Goal: Information Seeking & Learning: Find specific fact

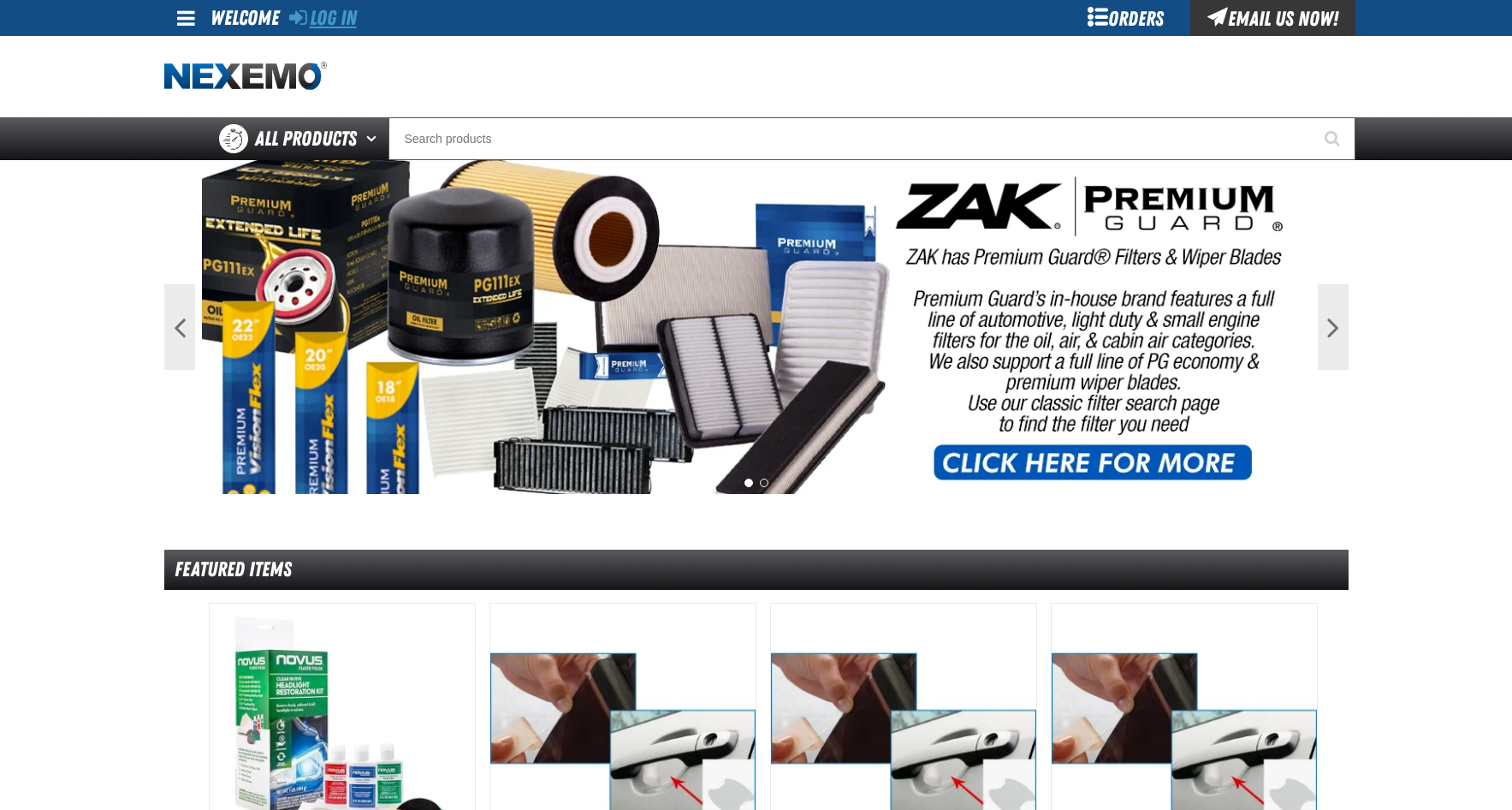
click at [332, 24] on link "Log In" at bounding box center [323, 17] width 68 height 24
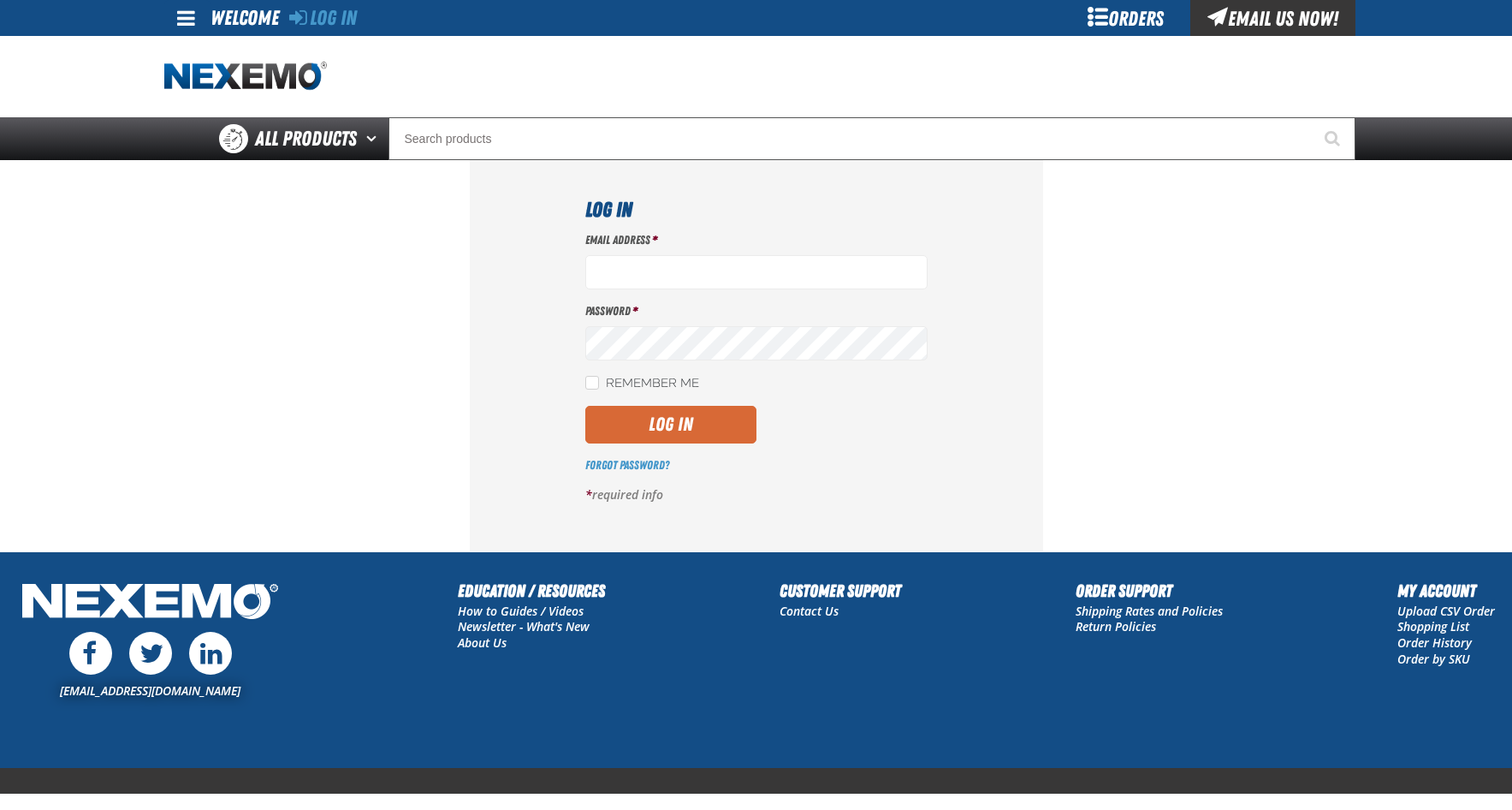
click at [681, 425] on button "Log In" at bounding box center [671, 424] width 171 height 37
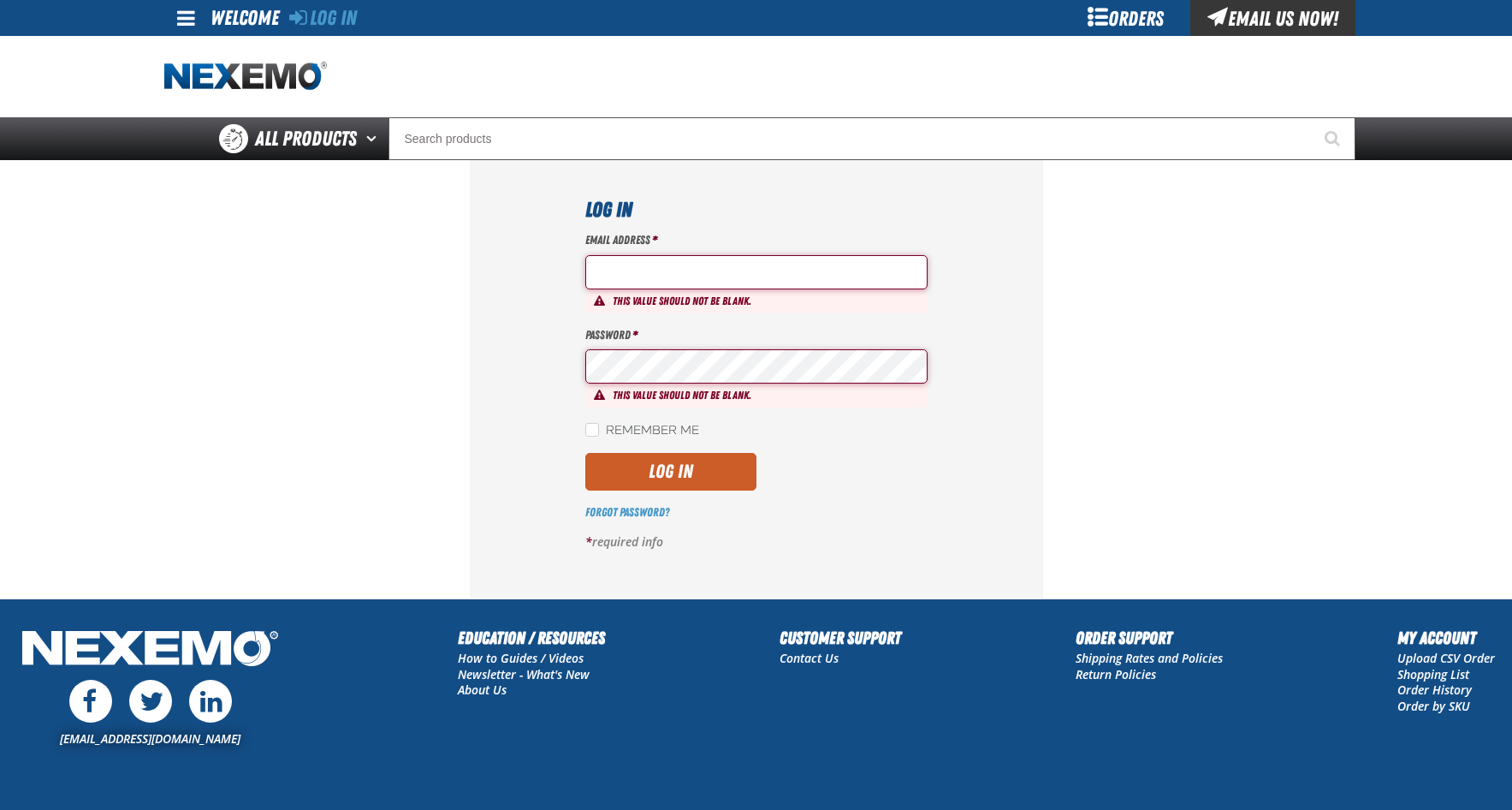
click at [607, 265] on input "Email Address *" at bounding box center [756, 272] width 342 height 34
type input "jgoulette@vtaig.com"
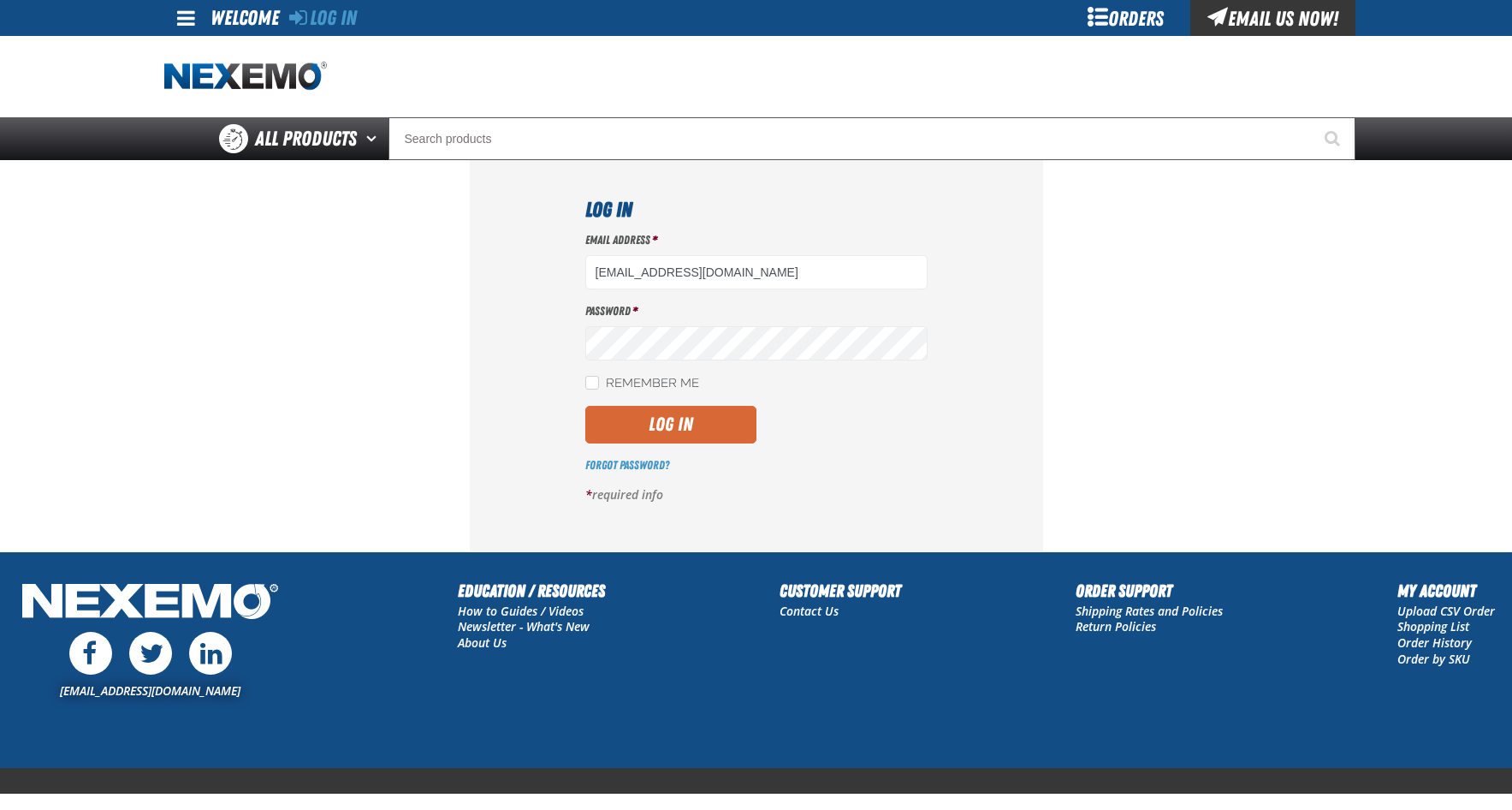
click at [660, 413] on button "Log In" at bounding box center [671, 424] width 171 height 37
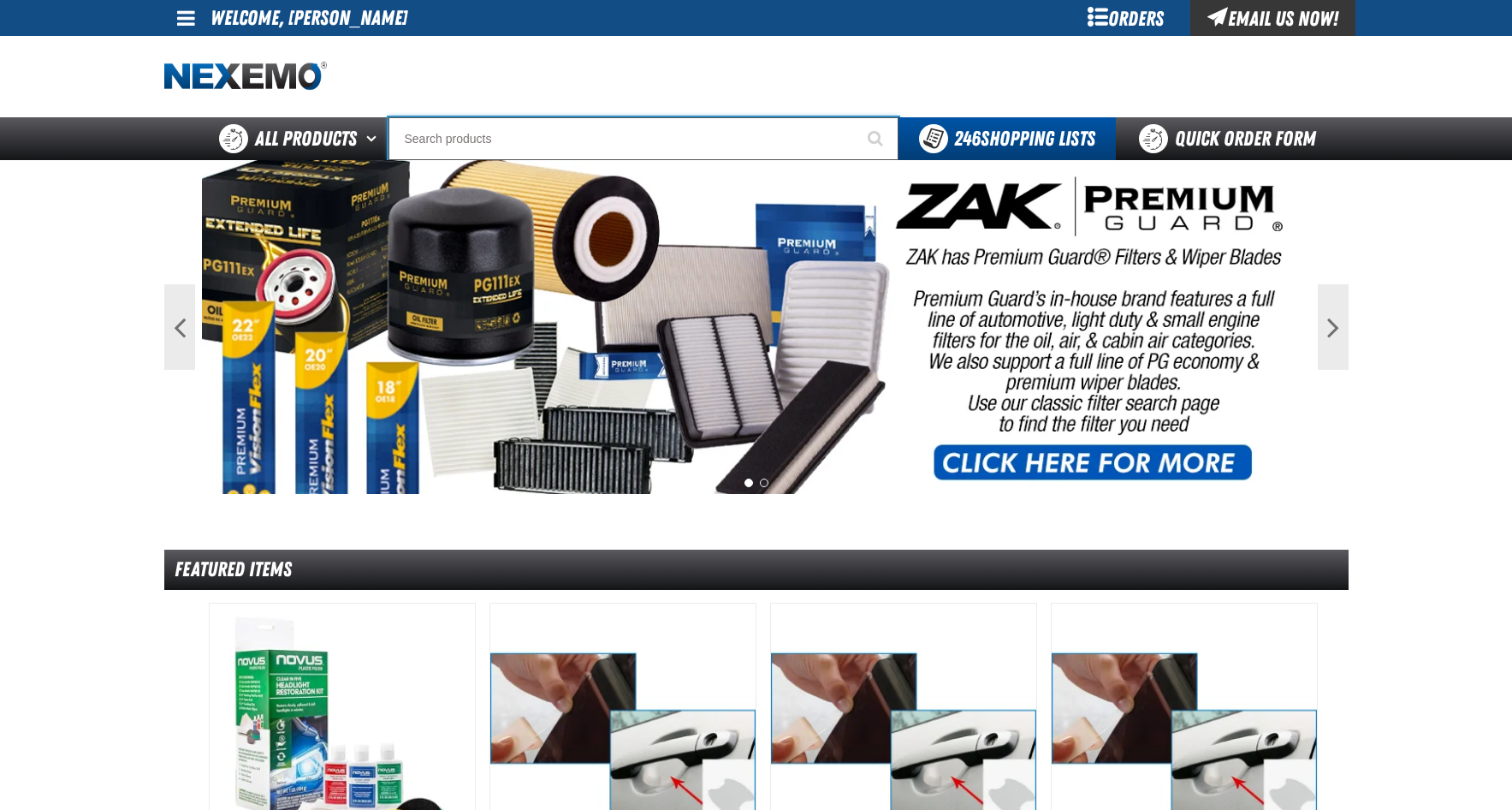
click at [541, 146] on input "Search" at bounding box center [643, 139] width 510 height 43
type input "bk801"
click at [856, 118] on button "Start Searching" at bounding box center [877, 139] width 43 height 43
click at [868, 139] on span "Start Searching" at bounding box center [876, 138] width 16 height 17
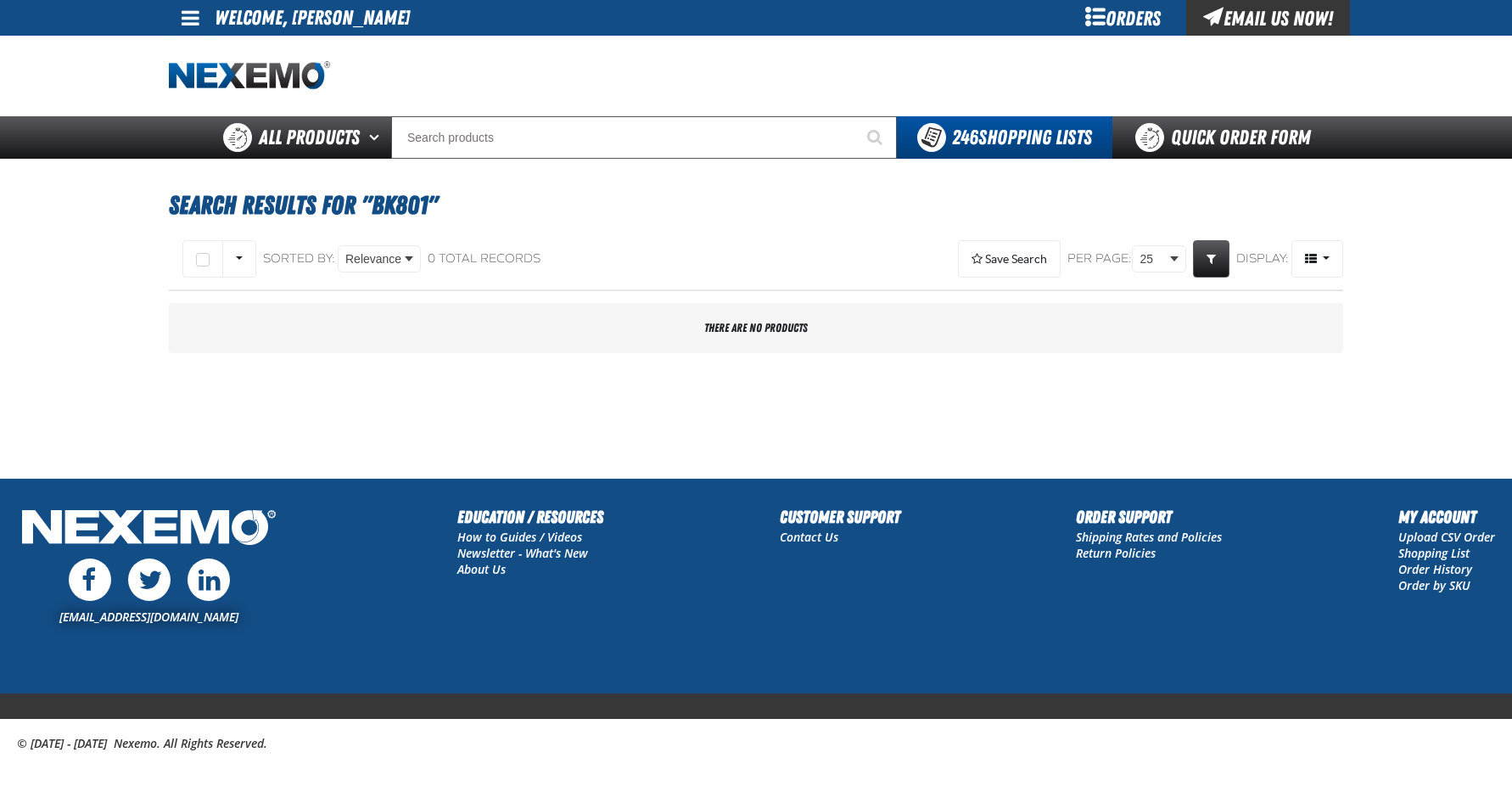
click at [711, 188] on h1 "Search Results for "bk801"" at bounding box center [755, 205] width 1174 height 46
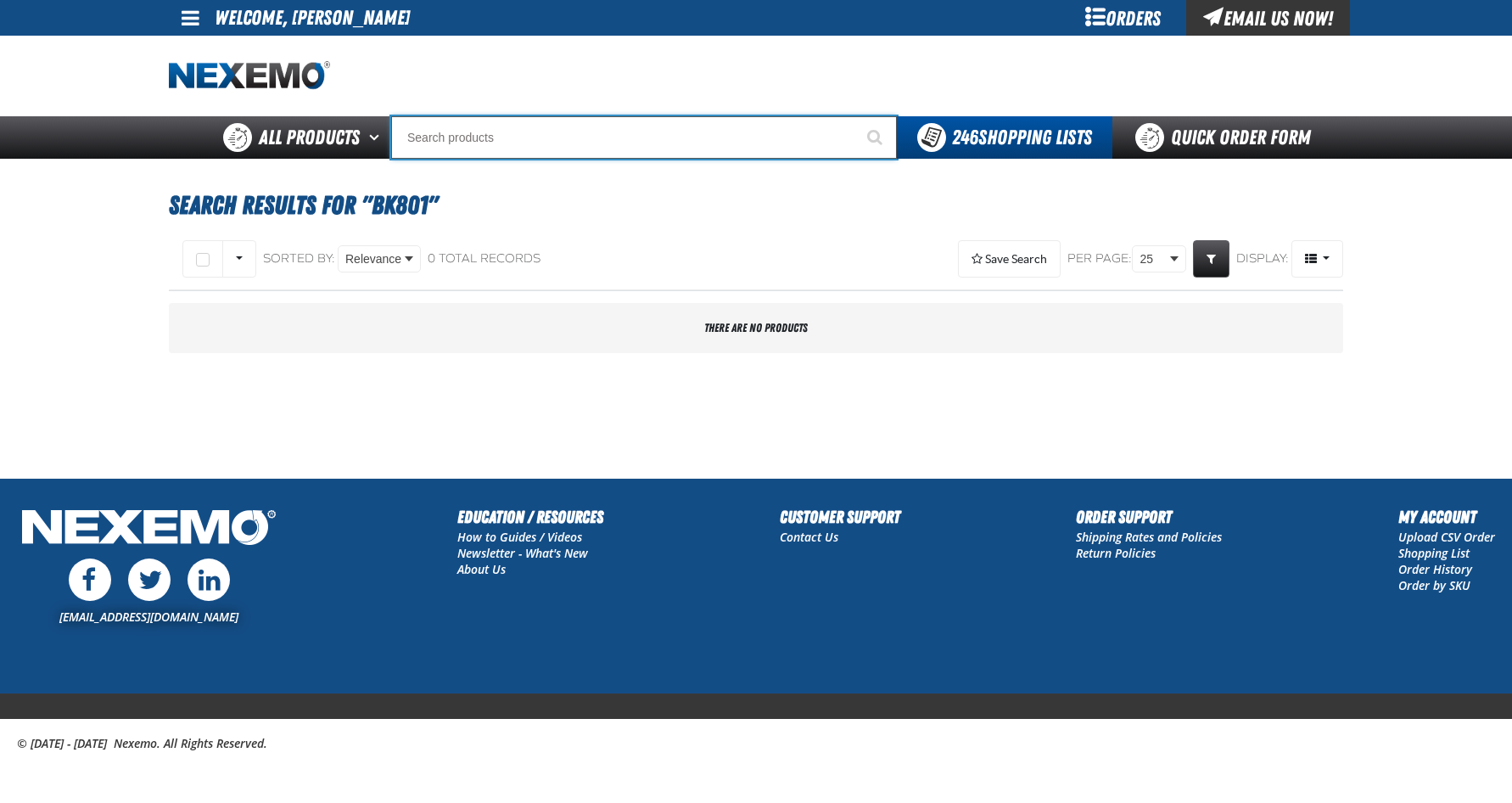
click at [524, 131] on input "Search" at bounding box center [644, 137] width 505 height 42
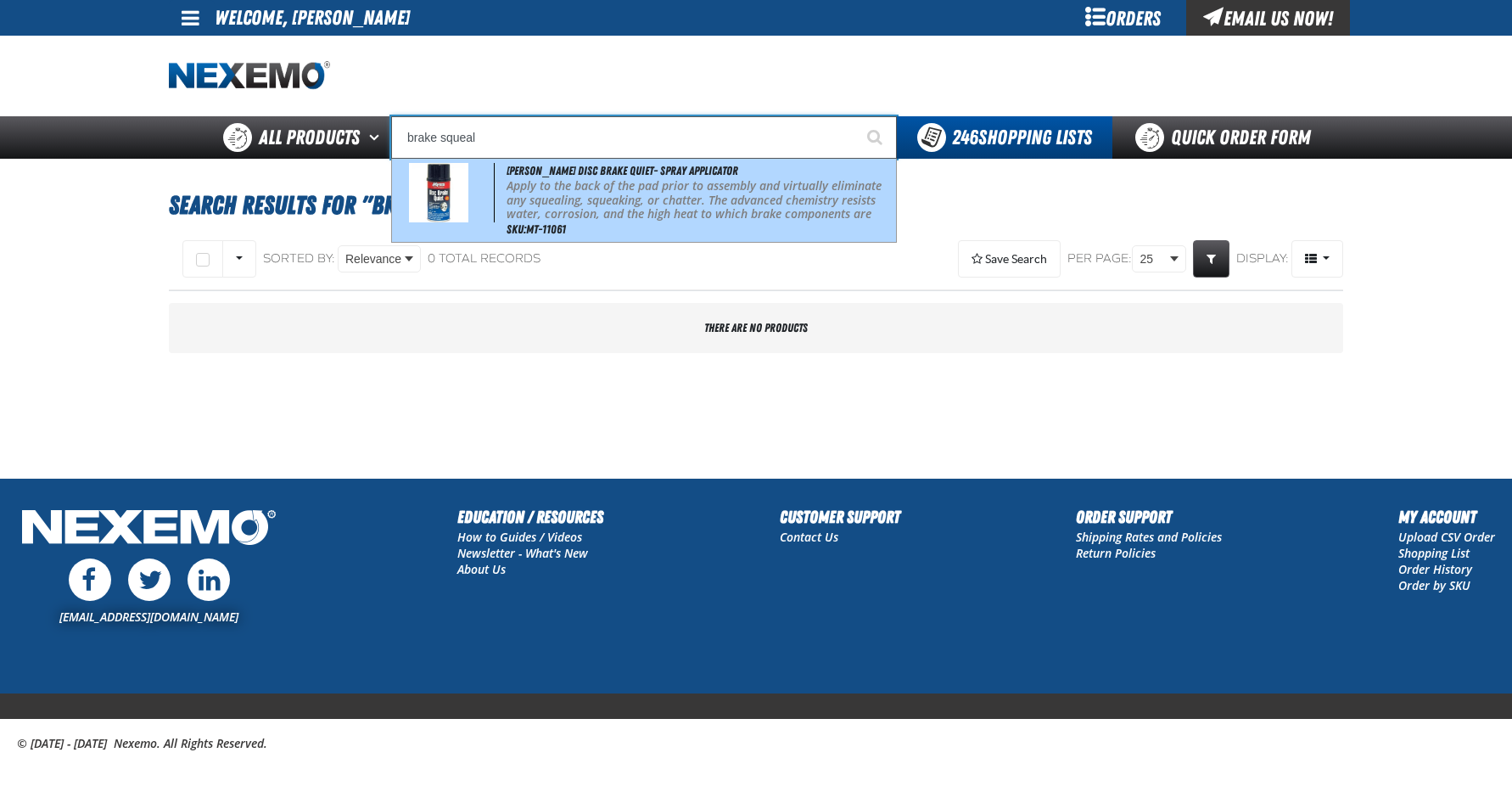
click at [576, 179] on p "Apply to the back of the pad prior to assembly and virtually eliminate any sque…" at bounding box center [699, 207] width 386 height 57
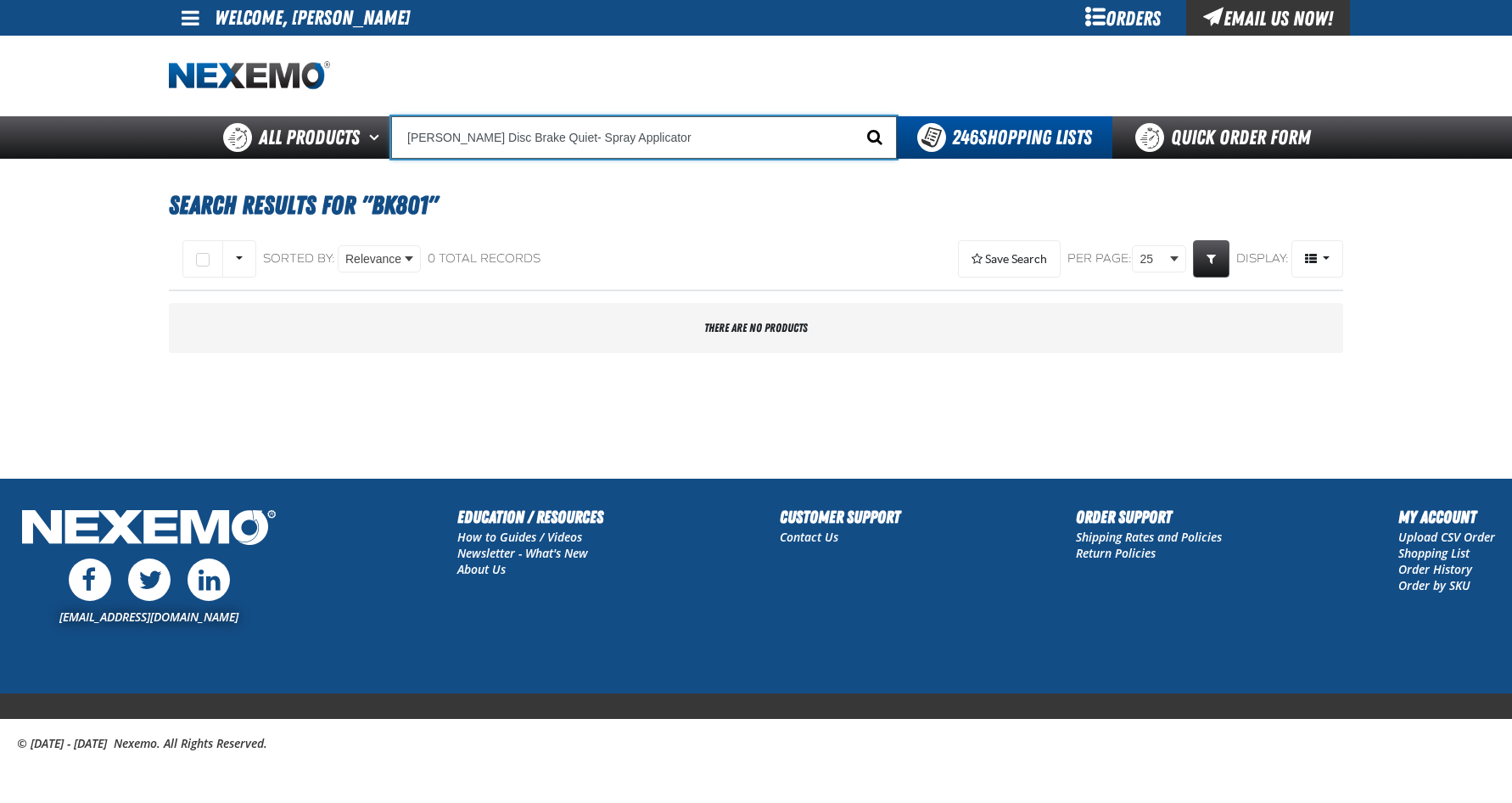
type input "[PERSON_NAME] Disc Brake Quiet- Spray Applicator"
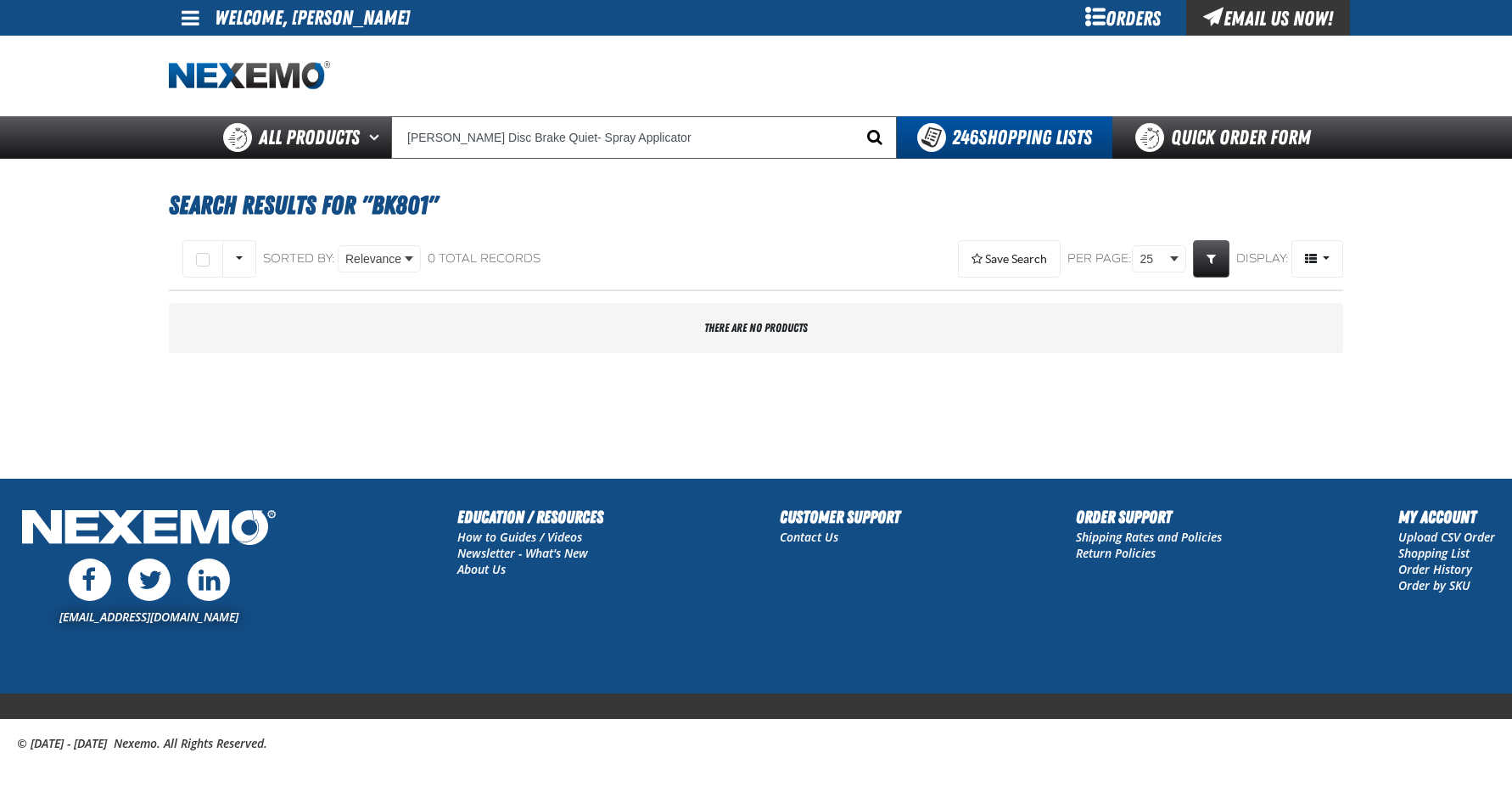
click at [870, 129] on span "Start Searching" at bounding box center [874, 137] width 16 height 16
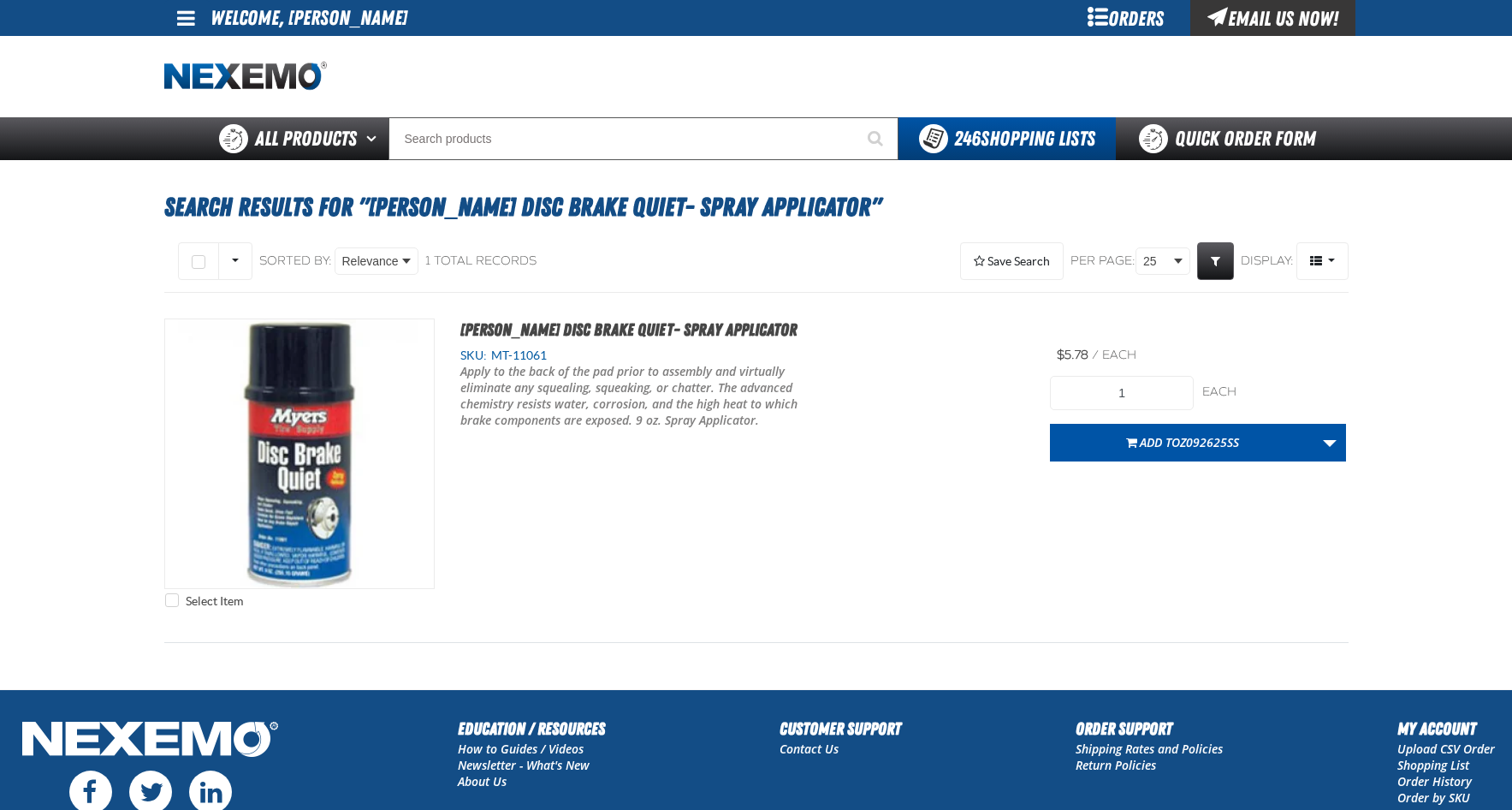
click at [579, 484] on div "Select Item [PERSON_NAME] Disc Brake Quiet- Spray Applicator SKU: MT-11061" at bounding box center [756, 467] width 1184 height 298
drag, startPoint x: 711, startPoint y: 521, endPoint x: 881, endPoint y: 518, distance: 170.0
click at [740, 518] on div "Select Item [PERSON_NAME] Disc Brake Quiet- Spray Applicator SKU: MT-11061" at bounding box center [756, 467] width 1184 height 298
click at [973, 666] on section "Select All on Page All visible None Sorted By: Relevance" at bounding box center [756, 459] width 1184 height 459
drag, startPoint x: 824, startPoint y: 660, endPoint x: 661, endPoint y: 660, distance: 163.0
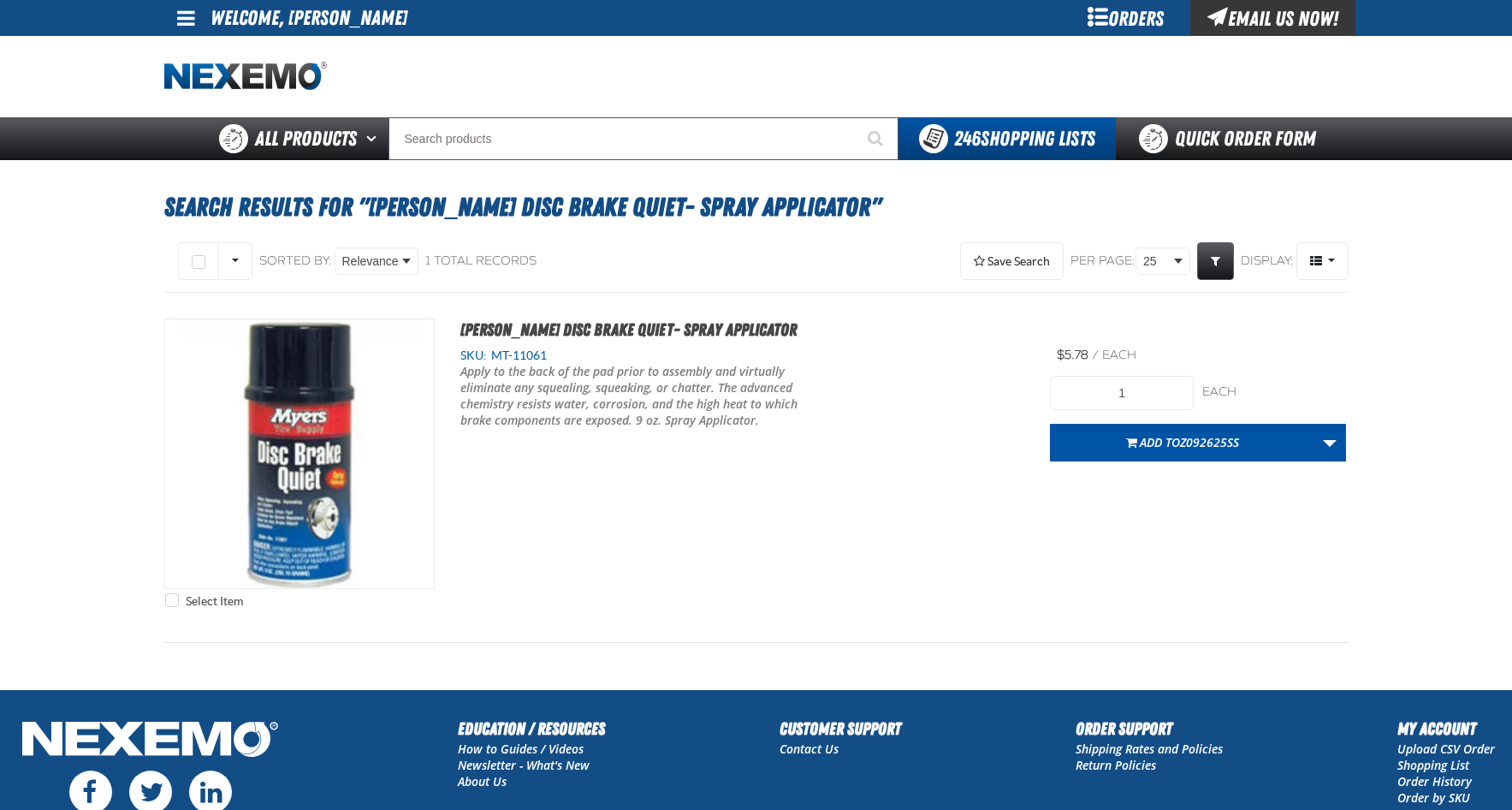
click at [791, 660] on div "Prev 1 of 1 Next" at bounding box center [756, 658] width 1184 height 7
drag, startPoint x: 661, startPoint y: 660, endPoint x: 559, endPoint y: 658, distance: 102.0
click at [617, 658] on div "Prev 1 of 1 Next" at bounding box center [756, 658] width 1184 height 7
click at [538, 657] on div "Prev 1 of 1 Next" at bounding box center [756, 658] width 1184 height 7
drag, startPoint x: 868, startPoint y: 660, endPoint x: 1041, endPoint y: 660, distance: 173.0
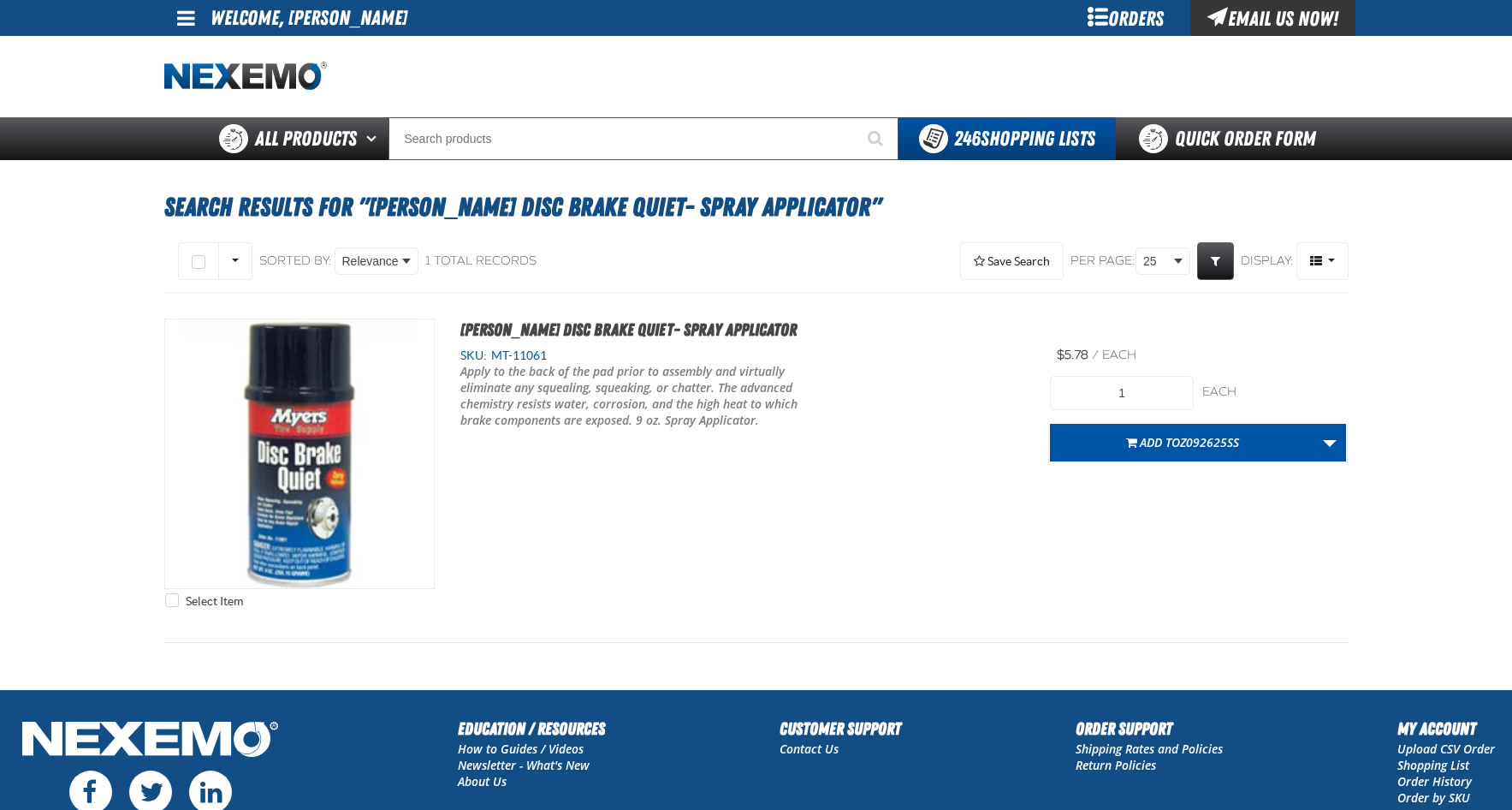
click at [956, 660] on div "Prev 1 of 1 Next" at bounding box center [756, 658] width 1184 height 7
drag, startPoint x: 1041, startPoint y: 660, endPoint x: 1224, endPoint y: 660, distance: 183.0
click at [1079, 660] on div "Prev 1 of 1 Next" at bounding box center [756, 658] width 1184 height 7
drag, startPoint x: 1224, startPoint y: 660, endPoint x: 895, endPoint y: 650, distance: 329.2
click at [1201, 658] on div "Prev 1 of 1 Next" at bounding box center [756, 658] width 1184 height 7
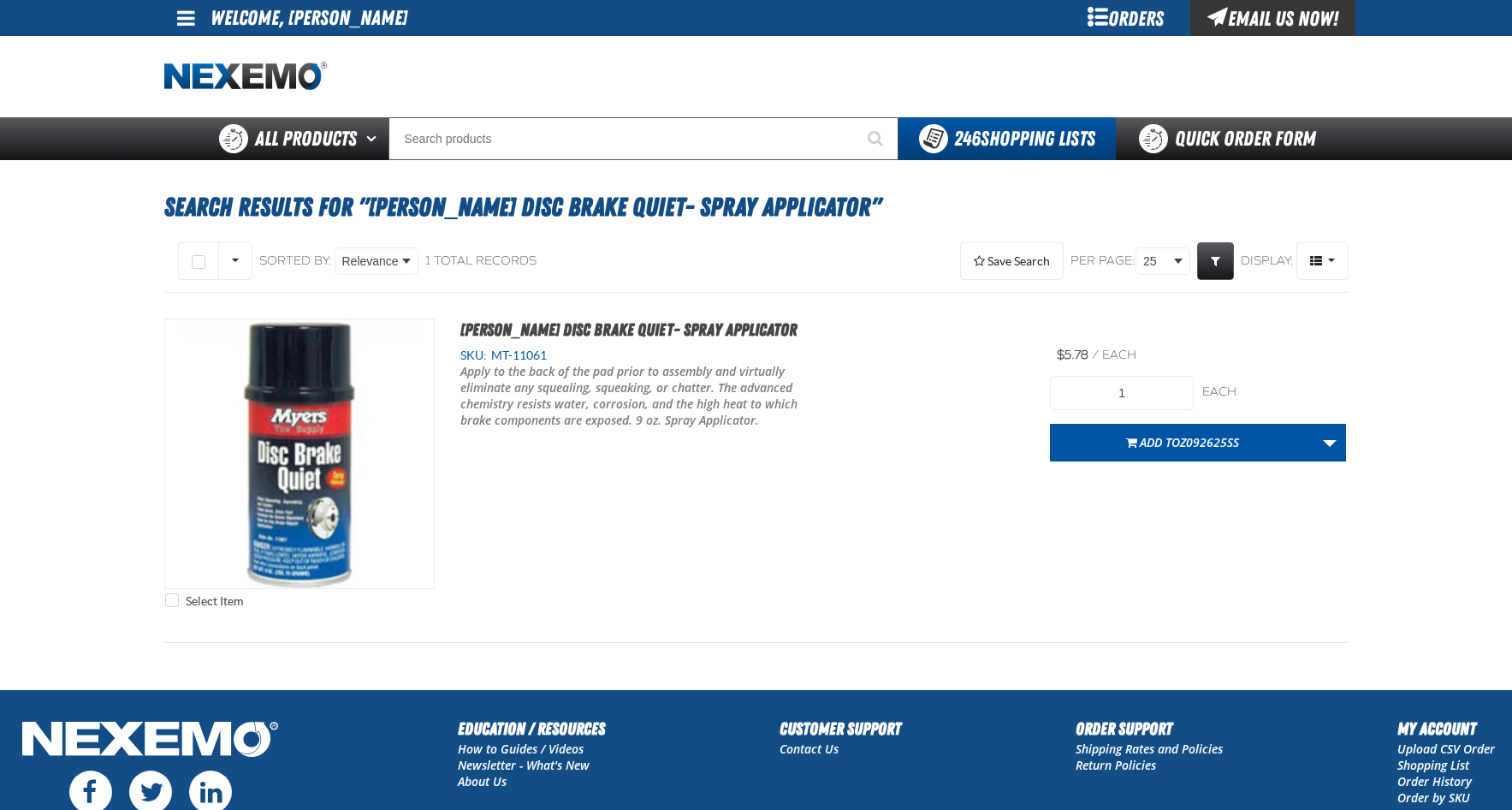
drag, startPoint x: 895, startPoint y: 650, endPoint x: 727, endPoint y: 651, distance: 168.0
click at [860, 651] on div "Select All on Page All visible None Sorted By: Relevance Relevance SKU (Low to …" at bounding box center [756, 450] width 1184 height 423
drag, startPoint x: 727, startPoint y: 651, endPoint x: 627, endPoint y: 649, distance: 100.0
click at [683, 651] on div "Select All on Page All visible None Sorted By: Relevance Relevance SKU (Low to …" at bounding box center [756, 450] width 1184 height 423
click at [624, 649] on div "Select All on Page All visible None Sorted By: Relevance Relevance SKU (Low to …" at bounding box center [756, 450] width 1184 height 423
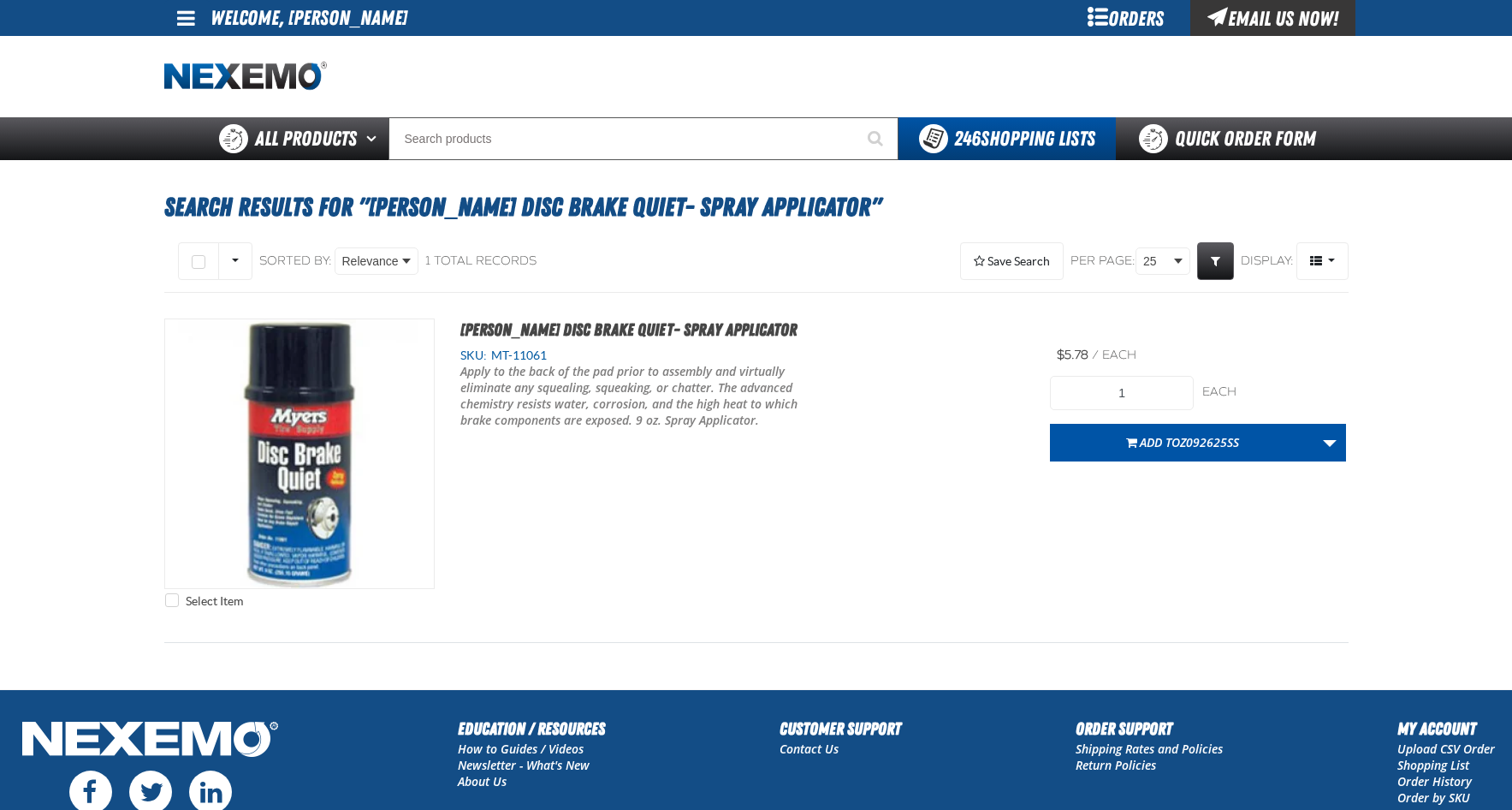
click at [783, 255] on div "Save Search Save This Search Search Results for "[PERSON_NAME] Disc Brake Quiet…" at bounding box center [1054, 261] width 586 height 44
click at [711, 255] on div "Select All on Page All visible None Sorted By: Relevance Relevance SKU (Low to …" at bounding box center [457, 261] width 585 height 44
drag, startPoint x: 788, startPoint y: 255, endPoint x: 635, endPoint y: 255, distance: 153.0
click at [784, 255] on div "Save Search Save This Search Search Results for "[PERSON_NAME] Disc Brake Quiet…" at bounding box center [1054, 261] width 586 height 44
click at [635, 255] on div "Select All on Page All visible None Sorted By: Relevance Relevance SKU (Low to …" at bounding box center [457, 261] width 585 height 44
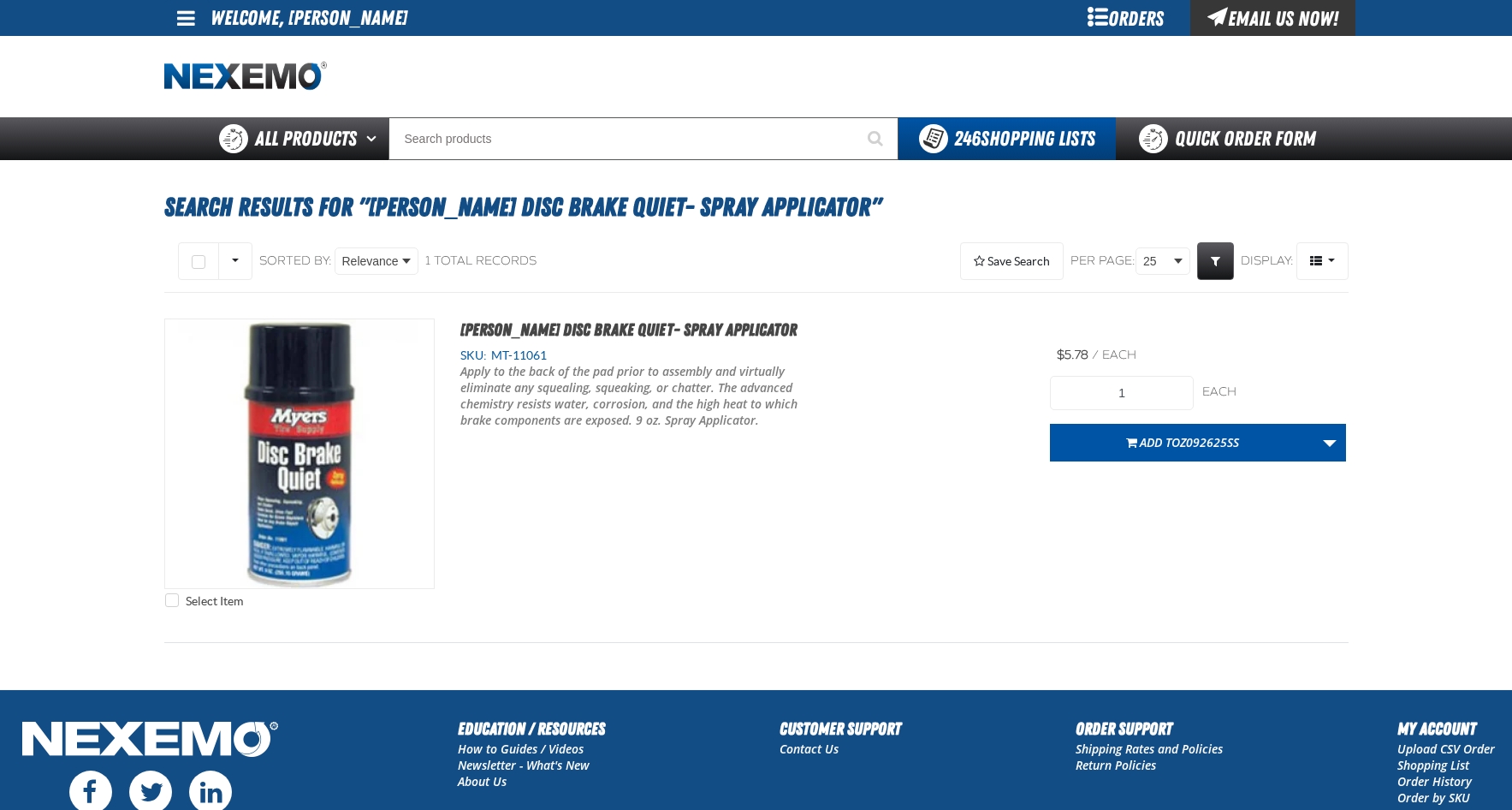
click at [520, 351] on span "MT-11061" at bounding box center [517, 356] width 60 height 14
click at [729, 84] on div at bounding box center [756, 76] width 1184 height 81
click at [643, 84] on div at bounding box center [756, 76] width 1184 height 81
click at [871, 349] on div "SKU: MT-11061" at bounding box center [742, 356] width 565 height 17
click at [871, 303] on div "Select Item [PERSON_NAME] Disc Brake Quiet- Spray Applicator SKU:" at bounding box center [756, 467] width 1184 height 350
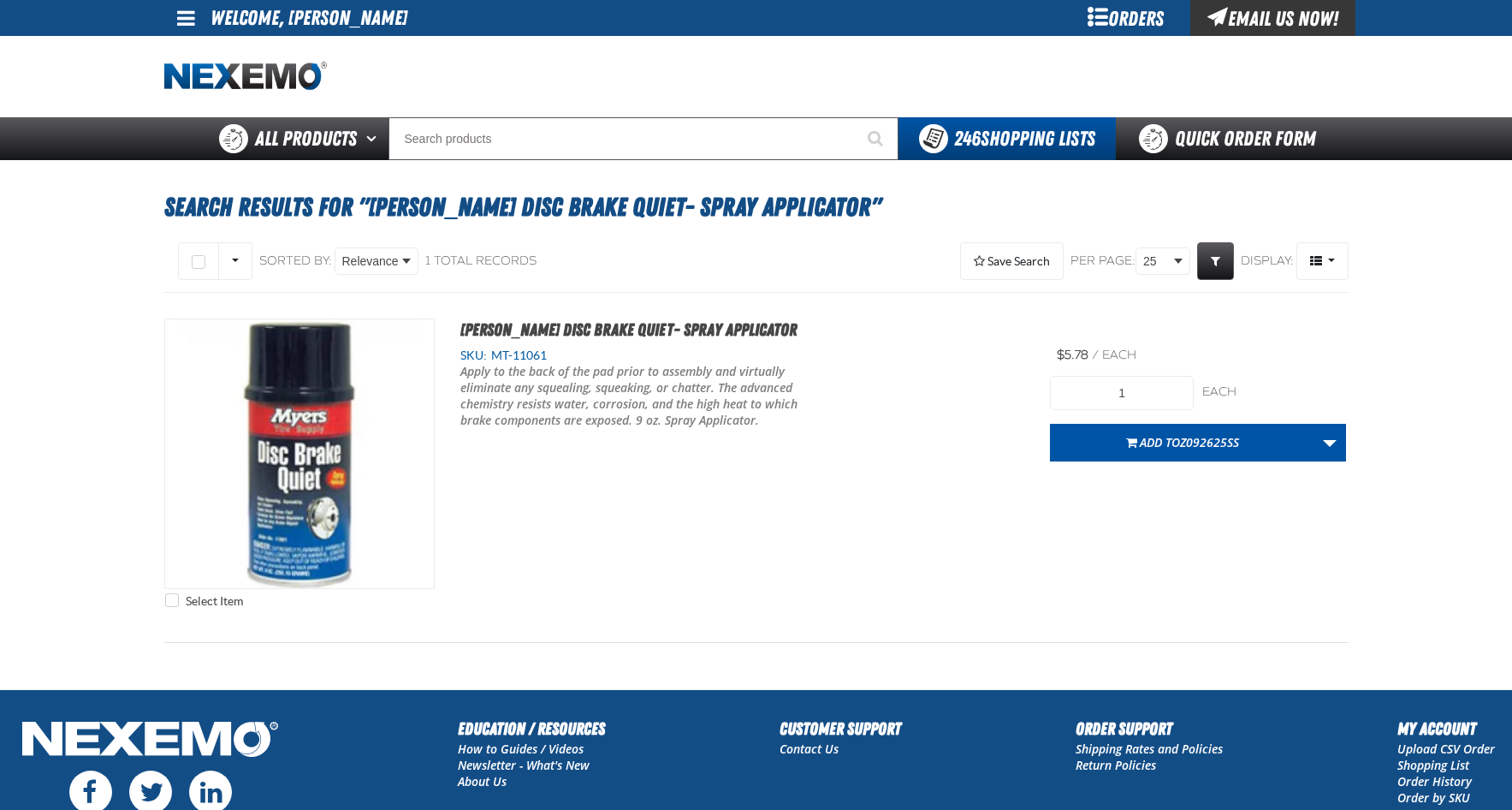
drag, startPoint x: 526, startPoint y: 460, endPoint x: 681, endPoint y: 459, distance: 155.0
click at [535, 459] on div "Select Item [PERSON_NAME] Disc Brake Quiet- Spray Applicator SKU: MT-11061" at bounding box center [756, 467] width 1184 height 298
click at [681, 459] on div "Select Item [PERSON_NAME] Disc Brake Quiet- Spray Applicator SKU: MT-11061" at bounding box center [756, 467] width 1184 height 298
click at [649, 459] on div "Select Item [PERSON_NAME] Disc Brake Quiet- Spray Applicator SKU: MT-11061" at bounding box center [756, 467] width 1184 height 298
click at [612, 470] on div "Select Item [PERSON_NAME] Disc Brake Quiet- Spray Applicator SKU: MT-11061" at bounding box center [756, 467] width 1184 height 298
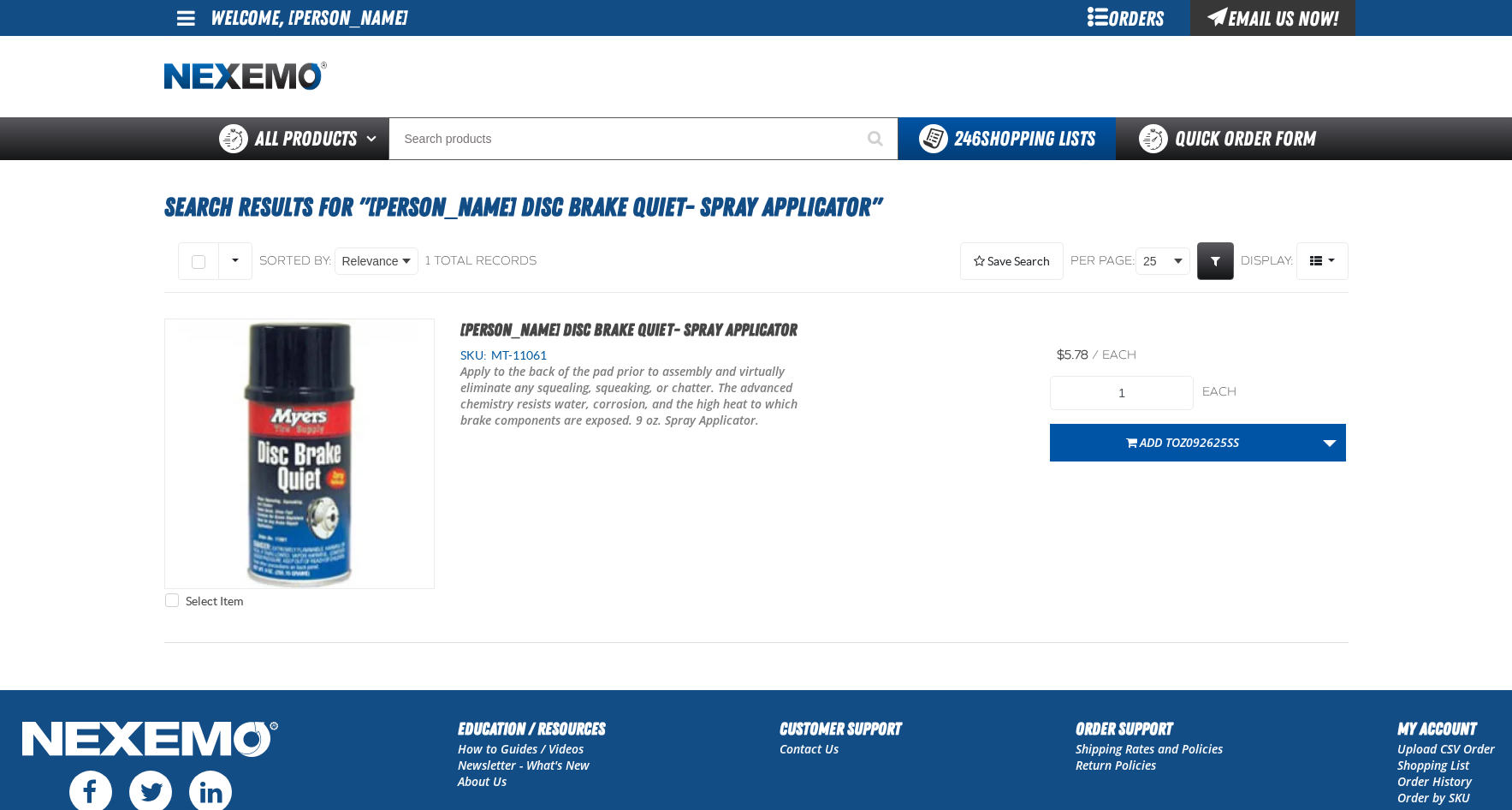
click at [783, 472] on div "Select Item [PERSON_NAME] Disc Brake Quiet- Spray Applicator SKU: MT-11061" at bounding box center [756, 467] width 1184 height 298
drag, startPoint x: 623, startPoint y: 467, endPoint x: 523, endPoint y: 468, distance: 100.0
click at [620, 467] on div "Select Item [PERSON_NAME] Disc Brake Quiet- Spray Applicator SKU: MT-11061" at bounding box center [756, 467] width 1184 height 298
click at [522, 468] on div "Select Item [PERSON_NAME] Disc Brake Quiet- Spray Applicator SKU: MT-11061" at bounding box center [756, 467] width 1184 height 298
click at [776, 477] on div "Select Item [PERSON_NAME] Disc Brake Quiet- Spray Applicator SKU: MT-11061" at bounding box center [756, 467] width 1184 height 298
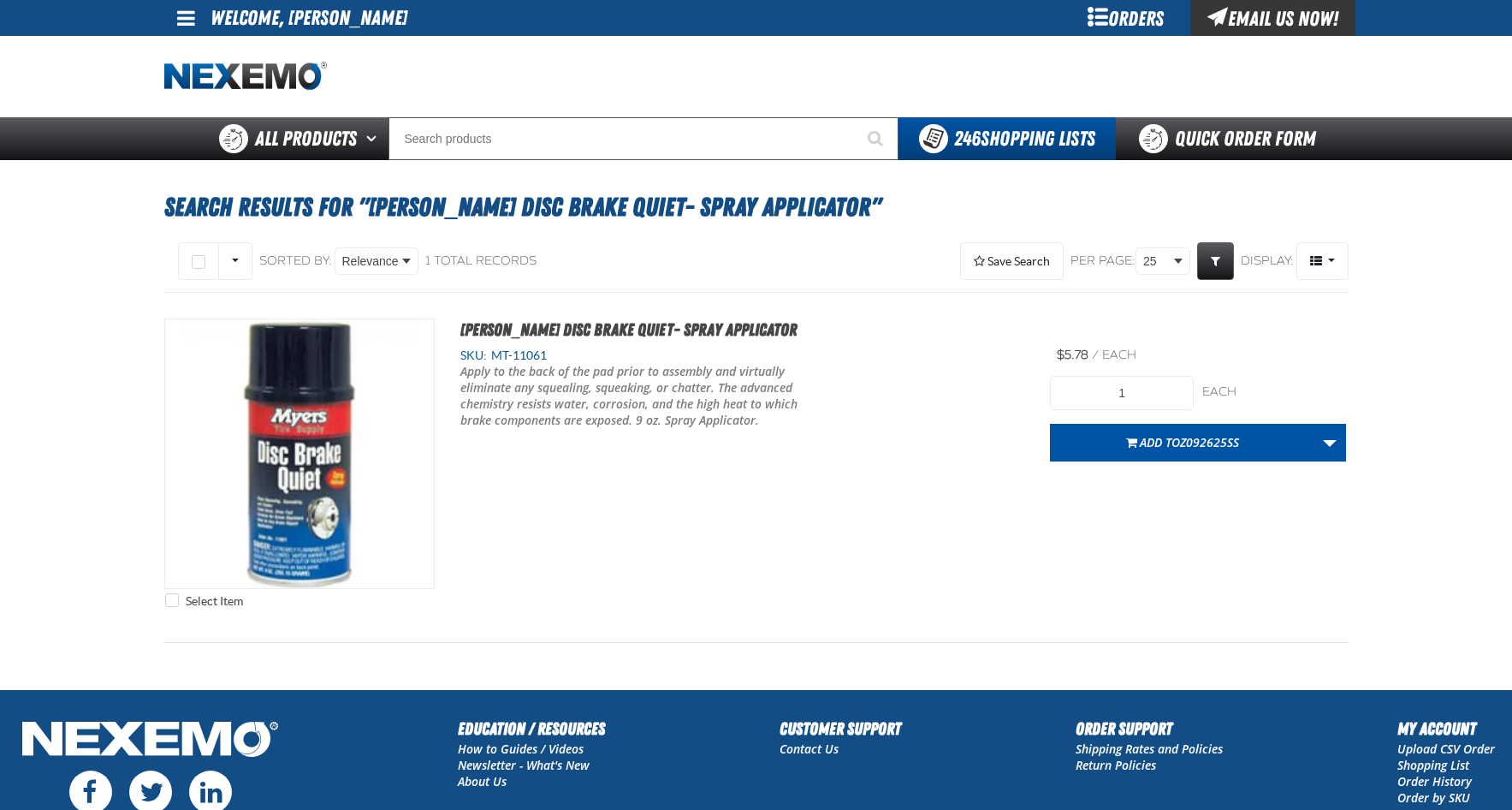
click at [630, 458] on div "Select Item [PERSON_NAME] Disc Brake Quiet- Spray Applicator SKU: MT-11061" at bounding box center [756, 467] width 1184 height 298
drag, startPoint x: 862, startPoint y: 433, endPoint x: 871, endPoint y: 408, distance: 26.6
click at [862, 432] on div "SKU: MT-11061 Apply to the back of the pad prior to assembly and virtually elim…" at bounding box center [742, 400] width 616 height 105
click at [877, 319] on h2 "[PERSON_NAME] Disc Brake Quiet- Spray Applicator" at bounding box center [891, 330] width 912 height 23
click at [844, 248] on div "Save Search Save This Search Search Results for "[PERSON_NAME] Disc Brake Quiet…" at bounding box center [1054, 261] width 586 height 44
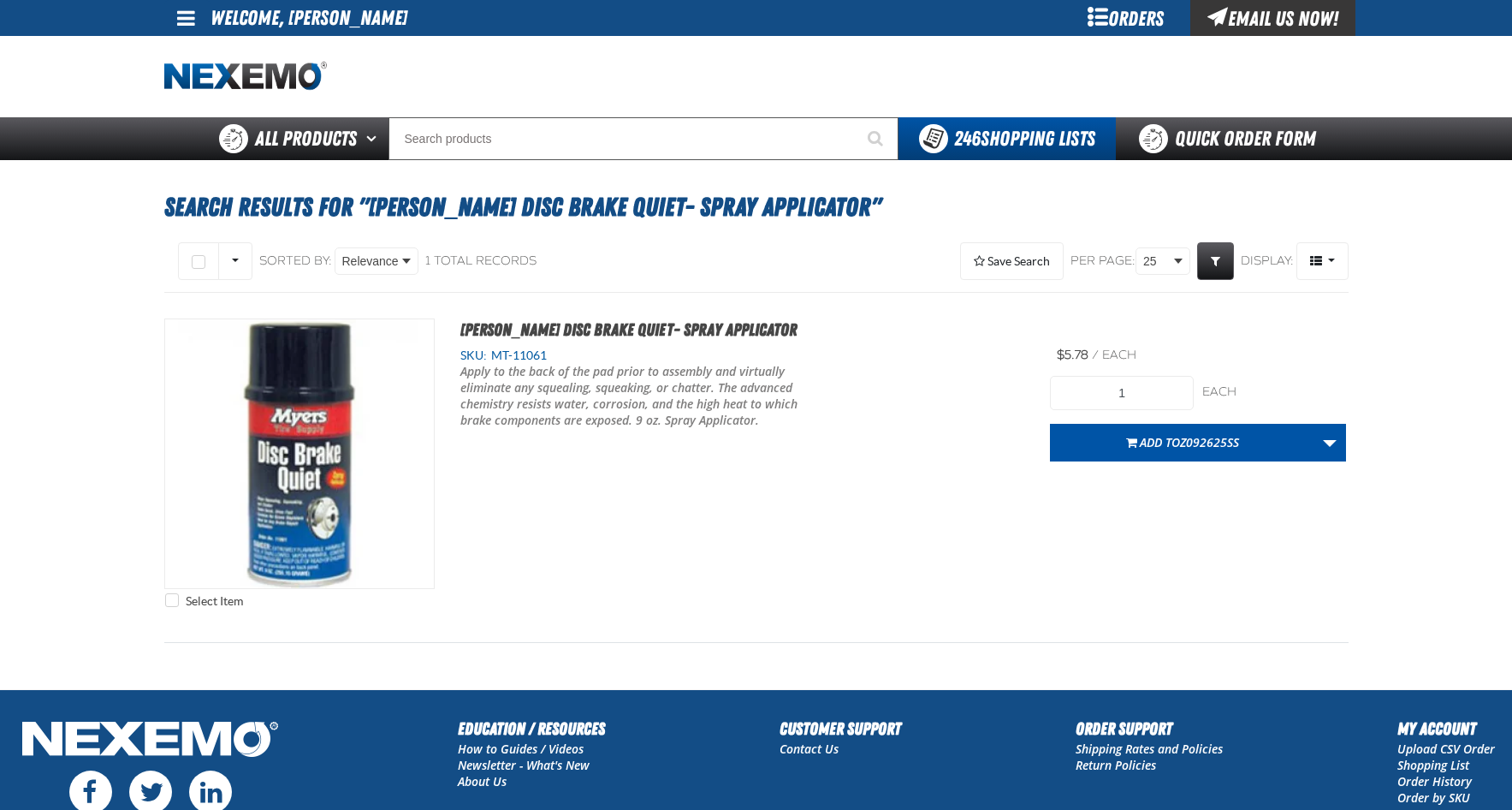
click at [795, 514] on div "Select Item [PERSON_NAME] Disc Brake Quiet- Spray Applicator SKU: MT-11061" at bounding box center [756, 467] width 1184 height 298
click at [673, 506] on div "Select Item [PERSON_NAME] Disc Brake Quiet- Spray Applicator SKU: MT-11061" at bounding box center [756, 467] width 1184 height 298
